Goal: Task Accomplishment & Management: Use online tool/utility

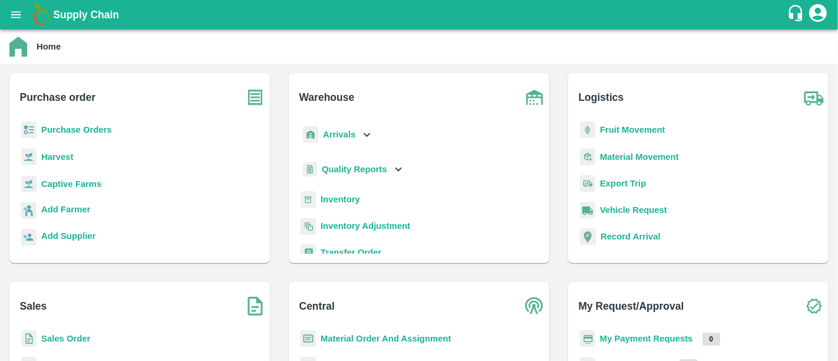
click at [92, 125] on b "Purchase Orders" at bounding box center [76, 129] width 71 height 9
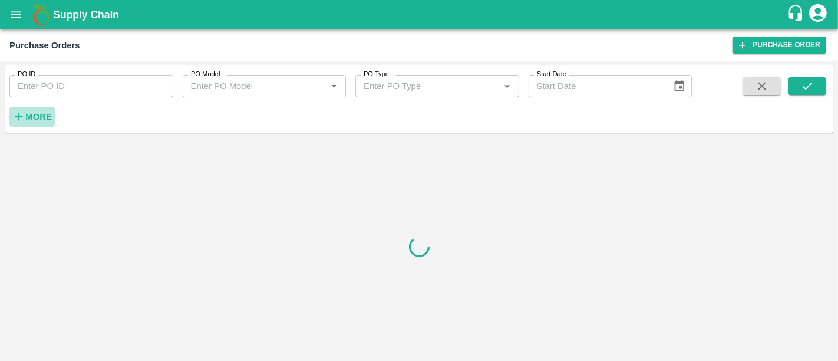
click at [39, 108] on button "More" at bounding box center [31, 117] width 45 height 20
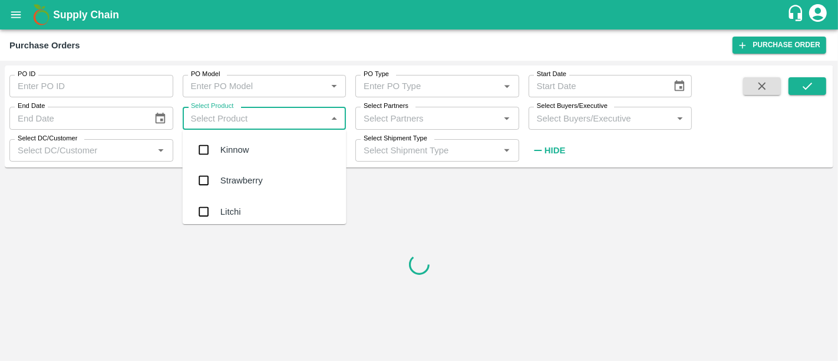
click at [269, 118] on input "Select Product" at bounding box center [254, 117] width 137 height 15
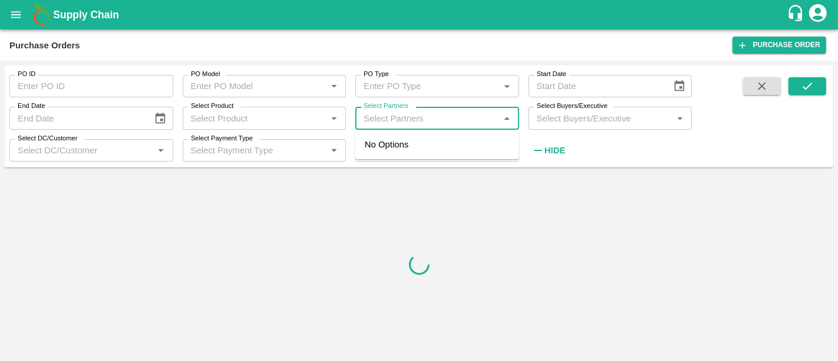
click at [392, 112] on input "Select Partners" at bounding box center [427, 117] width 137 height 15
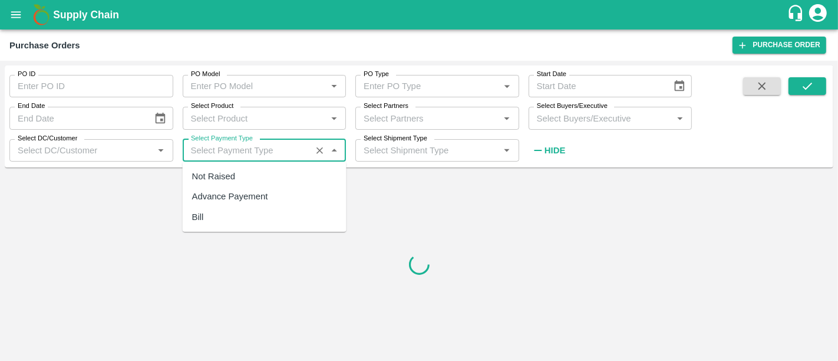
click at [239, 154] on input "Select Payment Type" at bounding box center [247, 150] width 122 height 15
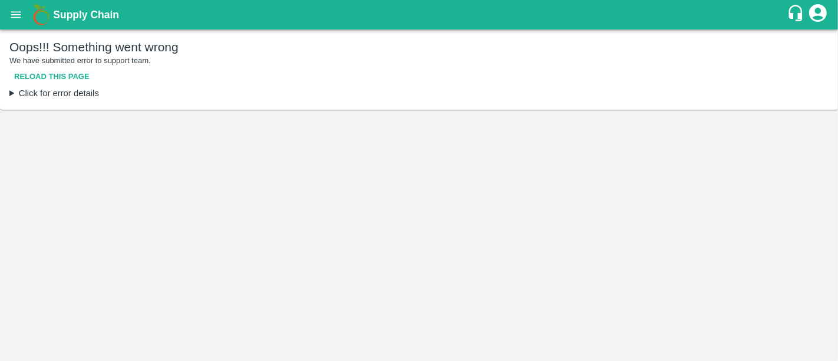
click at [260, 196] on main "Oops!!! Something went wrong We have submitted error to support team. Reload th…" at bounding box center [419, 194] width 838 height 331
click at [69, 85] on button "Reload this page" at bounding box center [51, 77] width 85 height 21
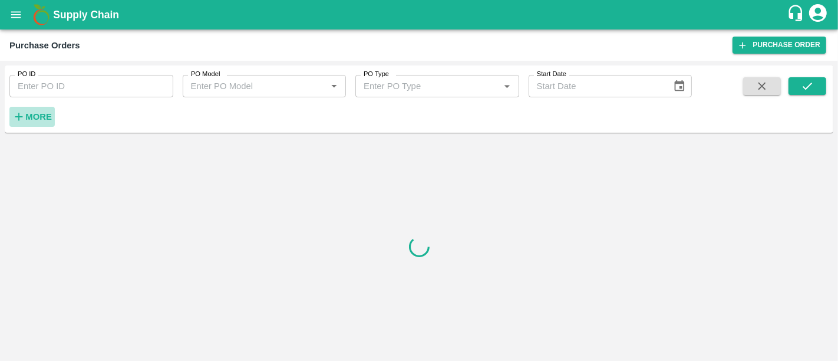
click at [51, 117] on strong "More" at bounding box center [38, 116] width 27 height 9
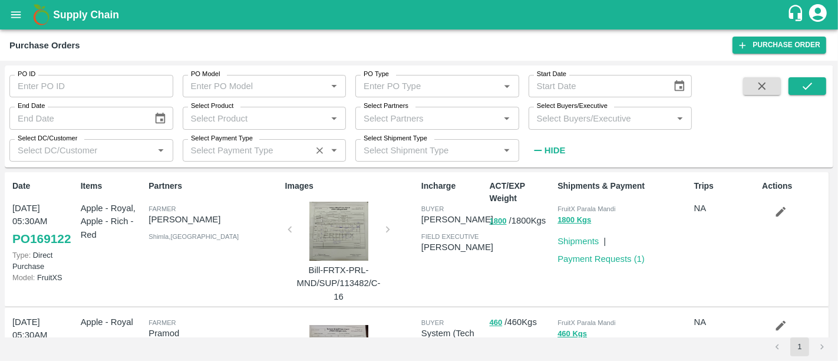
click at [302, 160] on div "Select Payment Type   *" at bounding box center [265, 150] width 164 height 22
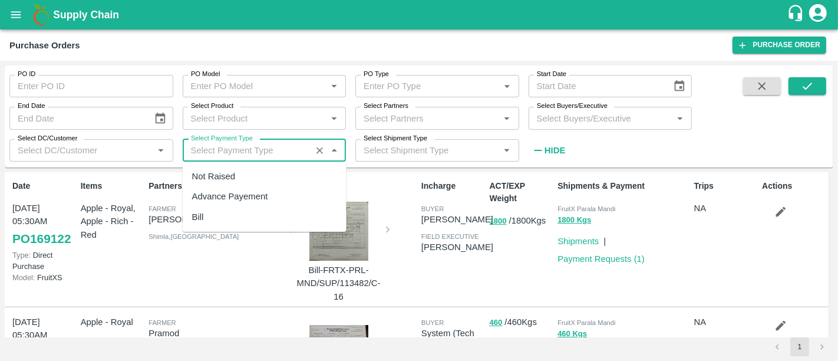
click at [284, 201] on div "Advance Payement" at bounding box center [265, 196] width 164 height 20
type input "Advance Payement"
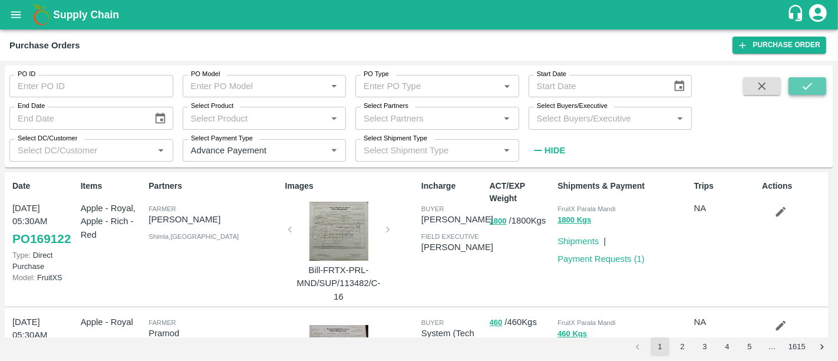
click at [809, 89] on icon "submit" at bounding box center [807, 86] width 13 height 13
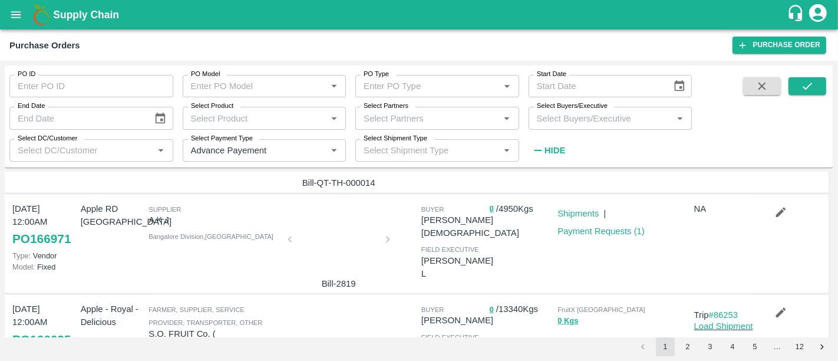
scroll to position [807, 0]
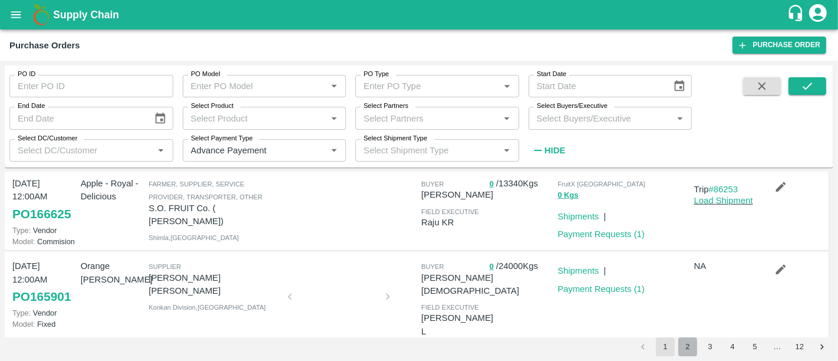
click at [689, 341] on button "2" at bounding box center [687, 346] width 19 height 19
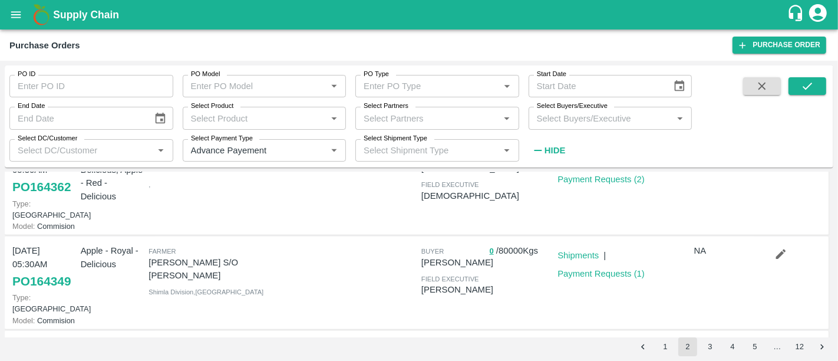
scroll to position [737, 0]
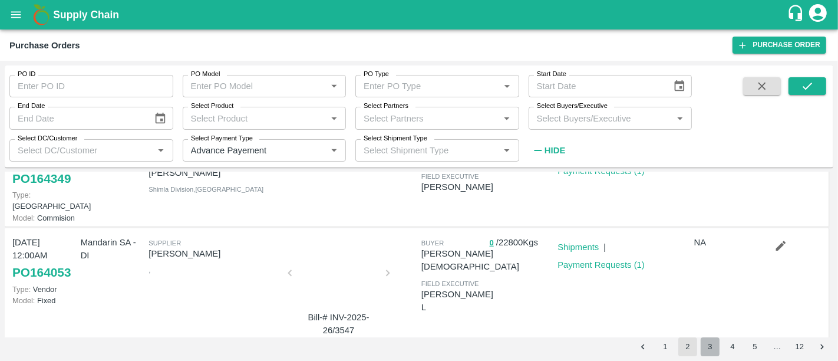
click at [708, 346] on button "3" at bounding box center [710, 346] width 19 height 19
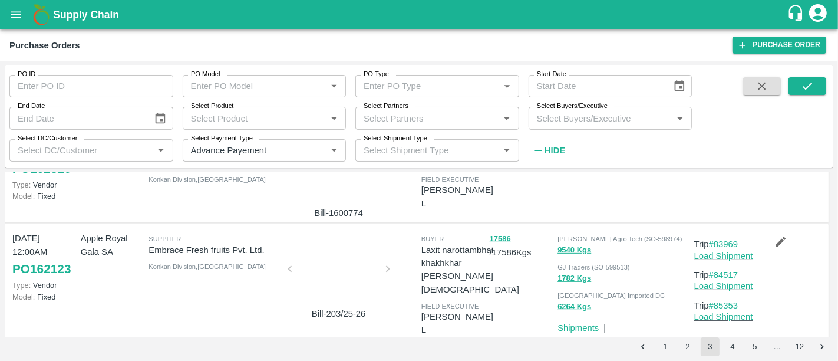
scroll to position [598, 0]
click at [338, 242] on div at bounding box center [339, 273] width 88 height 62
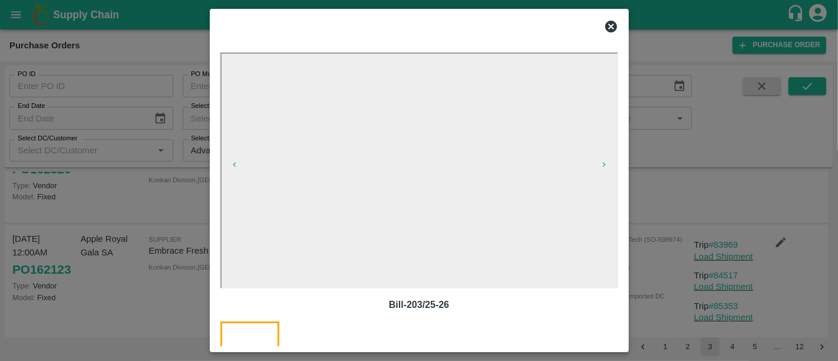
click at [783, 283] on div at bounding box center [419, 180] width 838 height 361
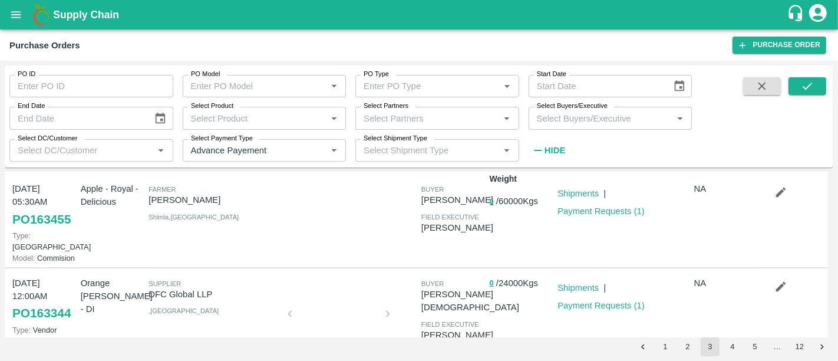
scroll to position [20, 0]
click at [492, 299] on div "0 / 24000 Kgs" at bounding box center [519, 324] width 68 height 106
click at [684, 346] on button "2" at bounding box center [687, 346] width 19 height 19
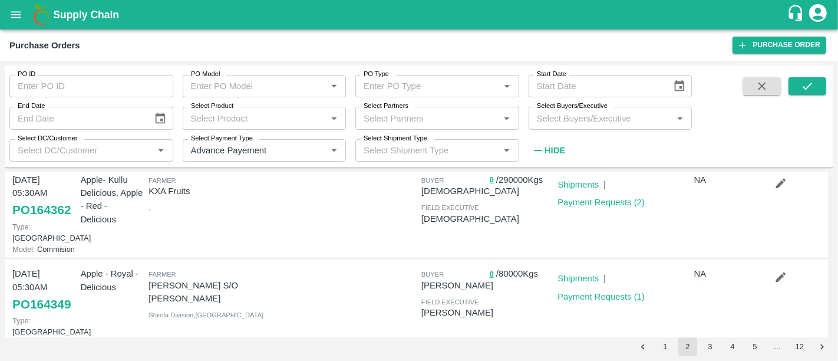
scroll to position [610, 0]
drag, startPoint x: 483, startPoint y: 290, endPoint x: 415, endPoint y: 246, distance: 81.1
drag, startPoint x: 415, startPoint y: 246, endPoint x: 478, endPoint y: 303, distance: 84.7
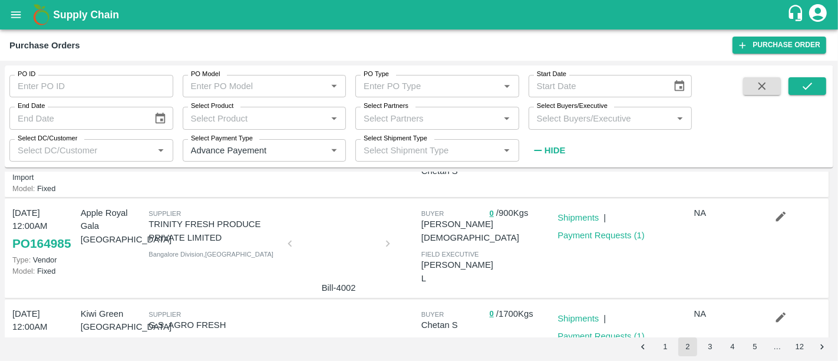
scroll to position [182, 0]
click at [338, 318] on div at bounding box center [339, 349] width 88 height 62
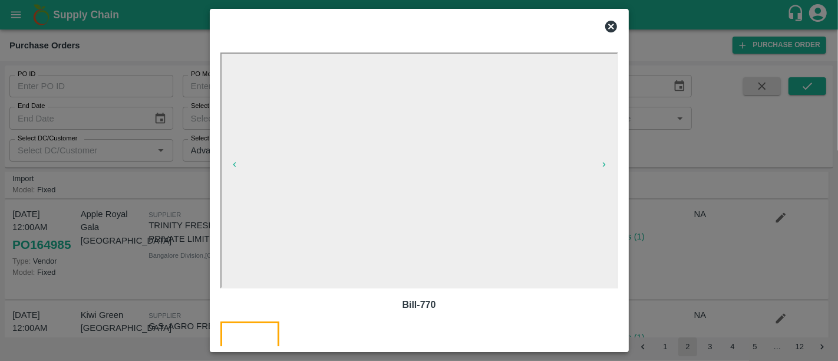
click at [659, 244] on div at bounding box center [419, 180] width 838 height 361
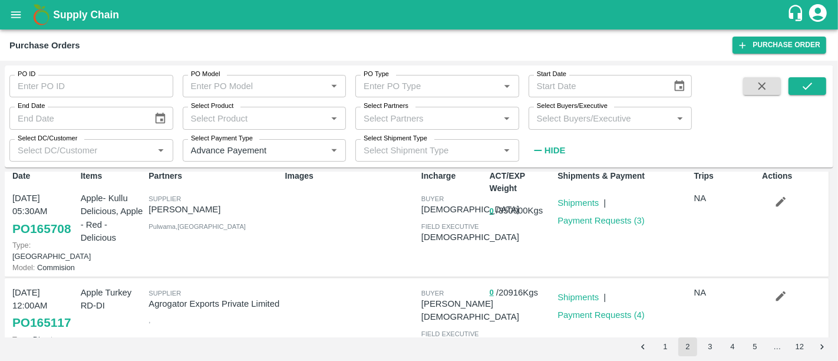
scroll to position [0, 0]
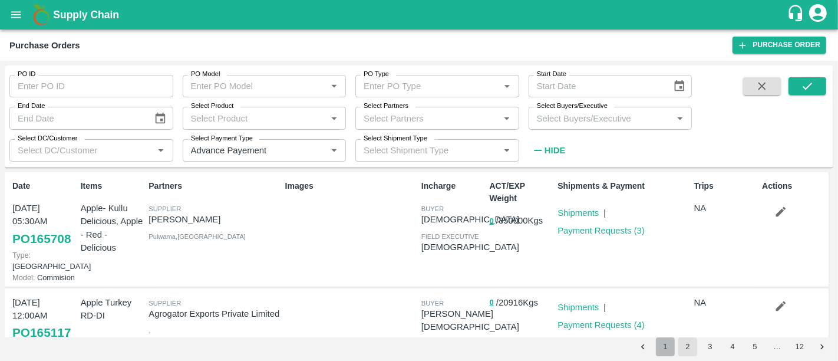
click at [673, 353] on button "1" at bounding box center [665, 346] width 19 height 19
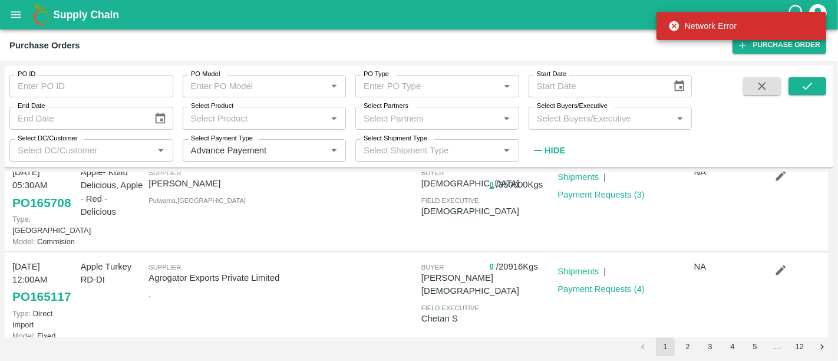
scroll to position [32, 0]
